Goal: Browse casually

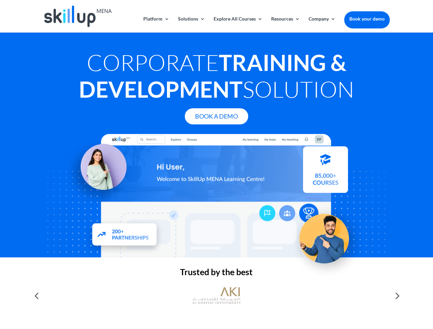
click at [216, 164] on div at bounding box center [216, 195] width 346 height 123
click at [191, 24] on link "Solutions" at bounding box center [191, 24] width 27 height 16
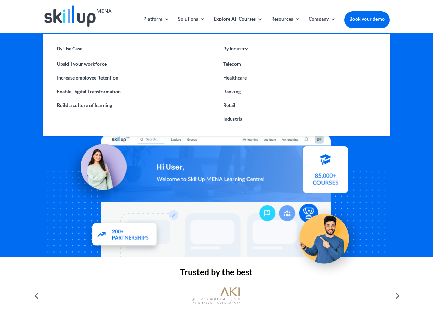
click at [237, 24] on link "Explore All Courses" at bounding box center [237, 24] width 49 height 16
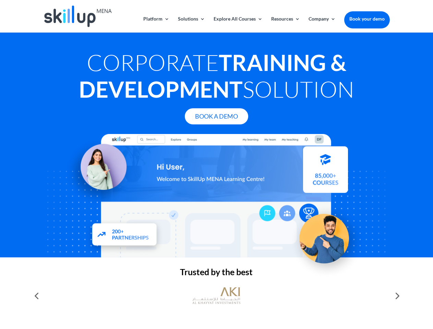
click at [285, 24] on link "Resources" at bounding box center [285, 24] width 29 height 16
click at [322, 24] on link "Company" at bounding box center [321, 24] width 27 height 16
click at [216, 296] on img at bounding box center [216, 296] width 48 height 24
